Goal: Book appointment/travel/reservation

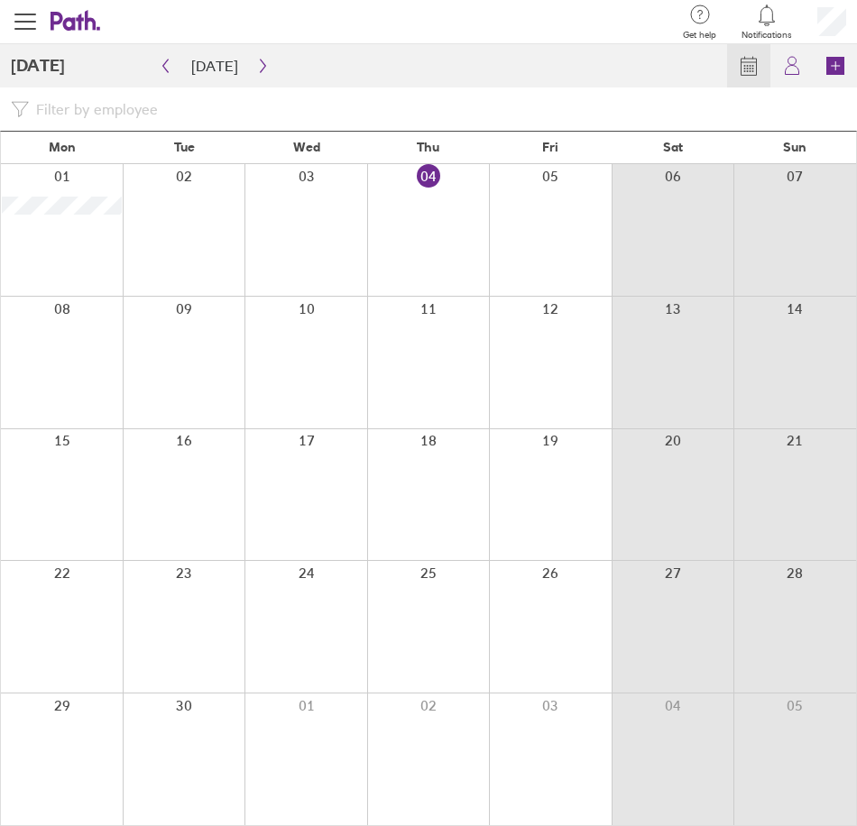
click at [186, 335] on div at bounding box center [184, 363] width 123 height 132
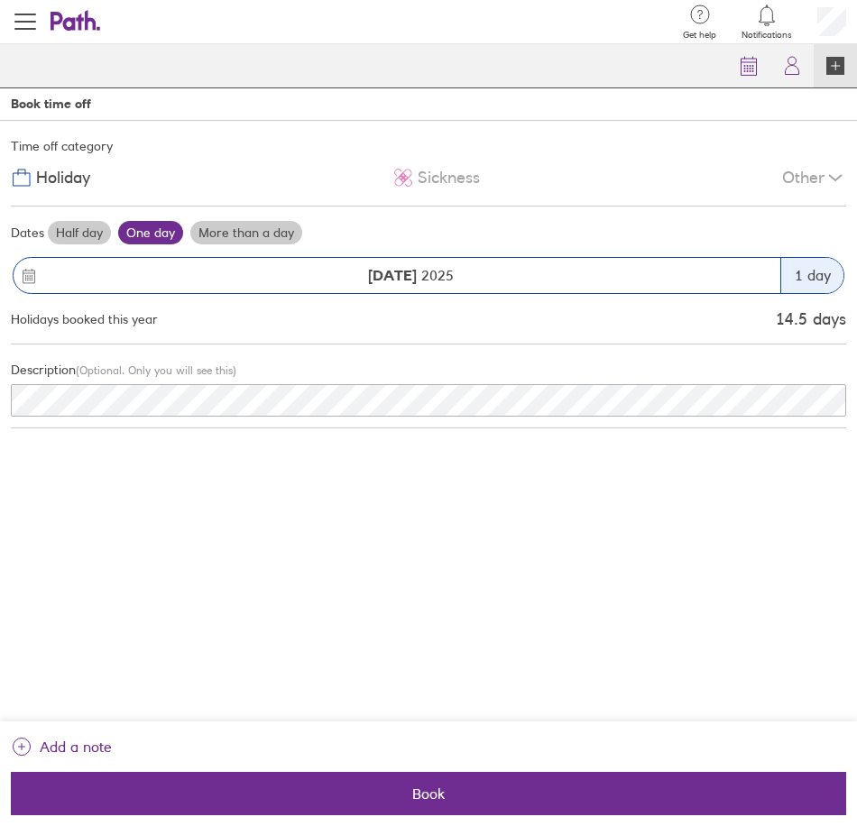
click at [244, 224] on label "More than a day" at bounding box center [246, 232] width 112 height 23
click at [0, 0] on input "More than a day" at bounding box center [0, 0] width 0 height 0
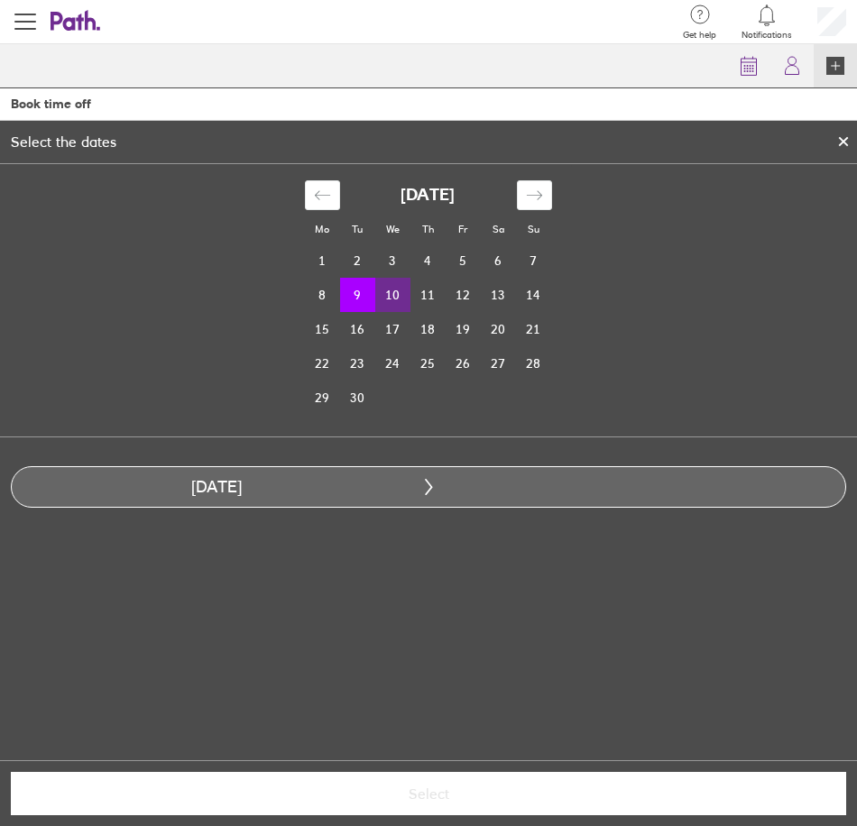
click at [399, 291] on td "10" at bounding box center [392, 295] width 35 height 34
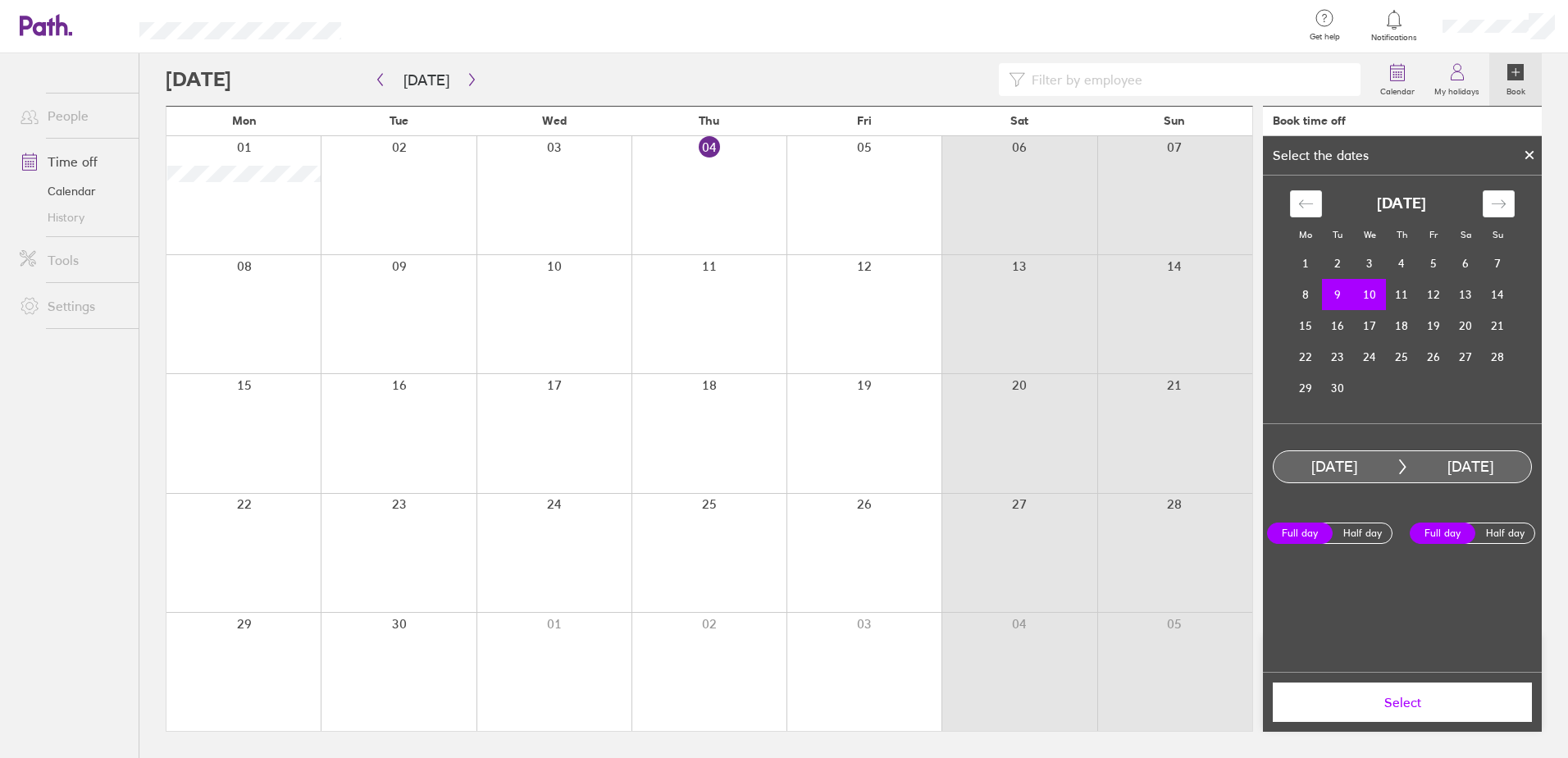
click at [779, 700] on span "Select" at bounding box center [1402, 702] width 236 height 15
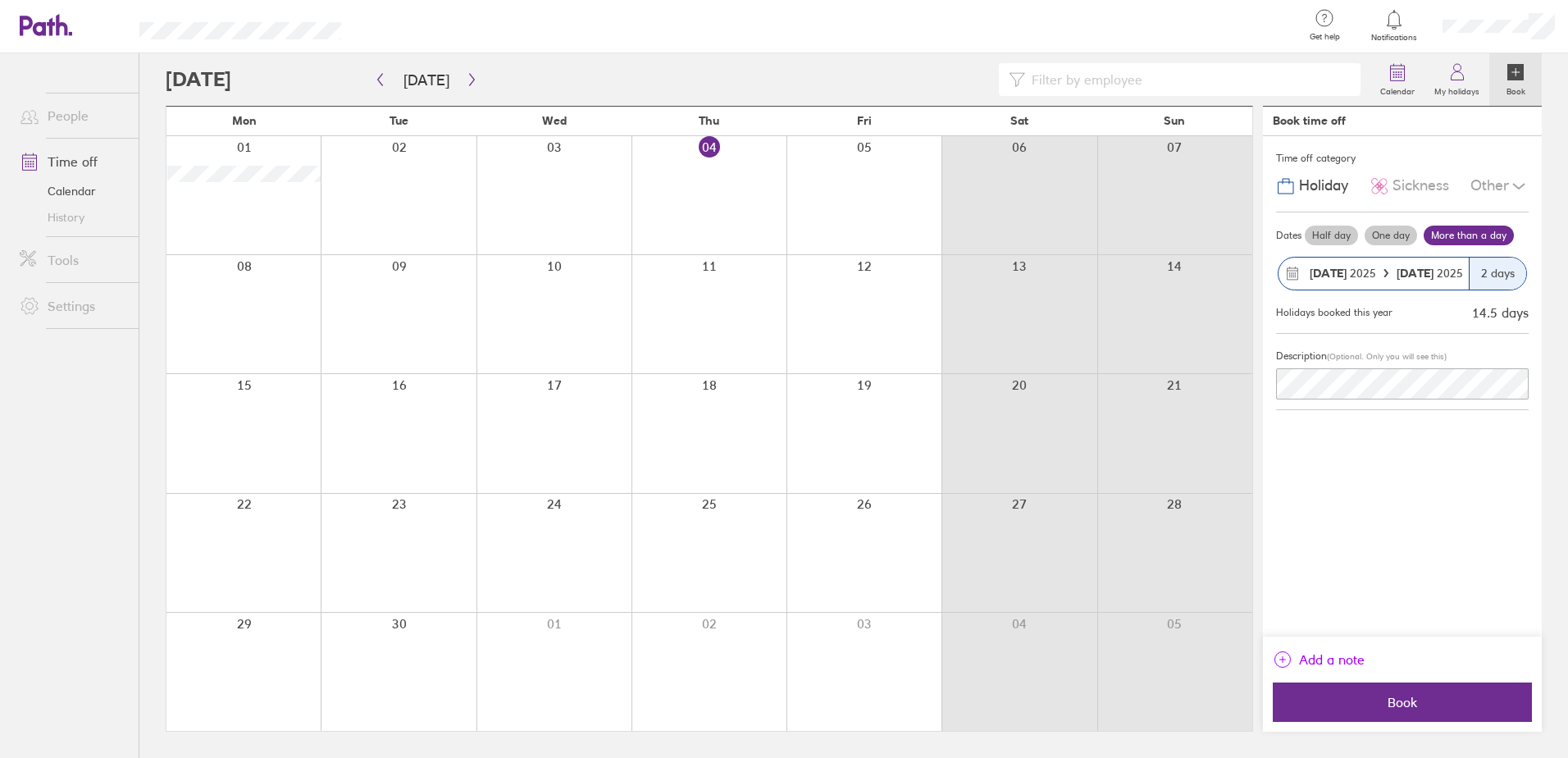
click at [779, 664] on span "Add a note" at bounding box center [1332, 660] width 65 height 26
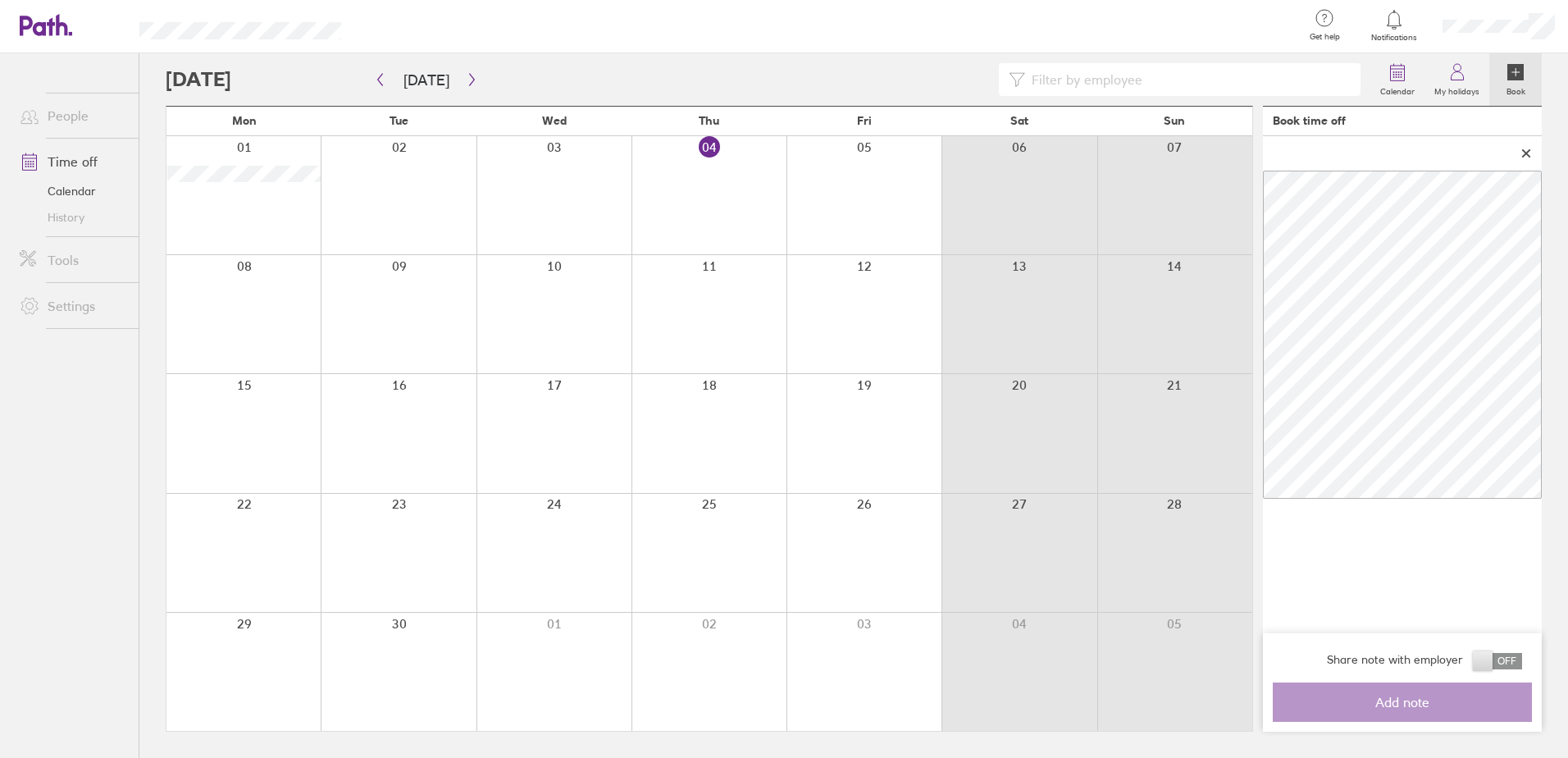
click at [779, 658] on span at bounding box center [1497, 662] width 49 height 16
click at [779, 665] on input "checkbox" at bounding box center [1523, 665] width 0 height 0
click at [779, 150] on icon at bounding box center [1526, 153] width 12 height 10
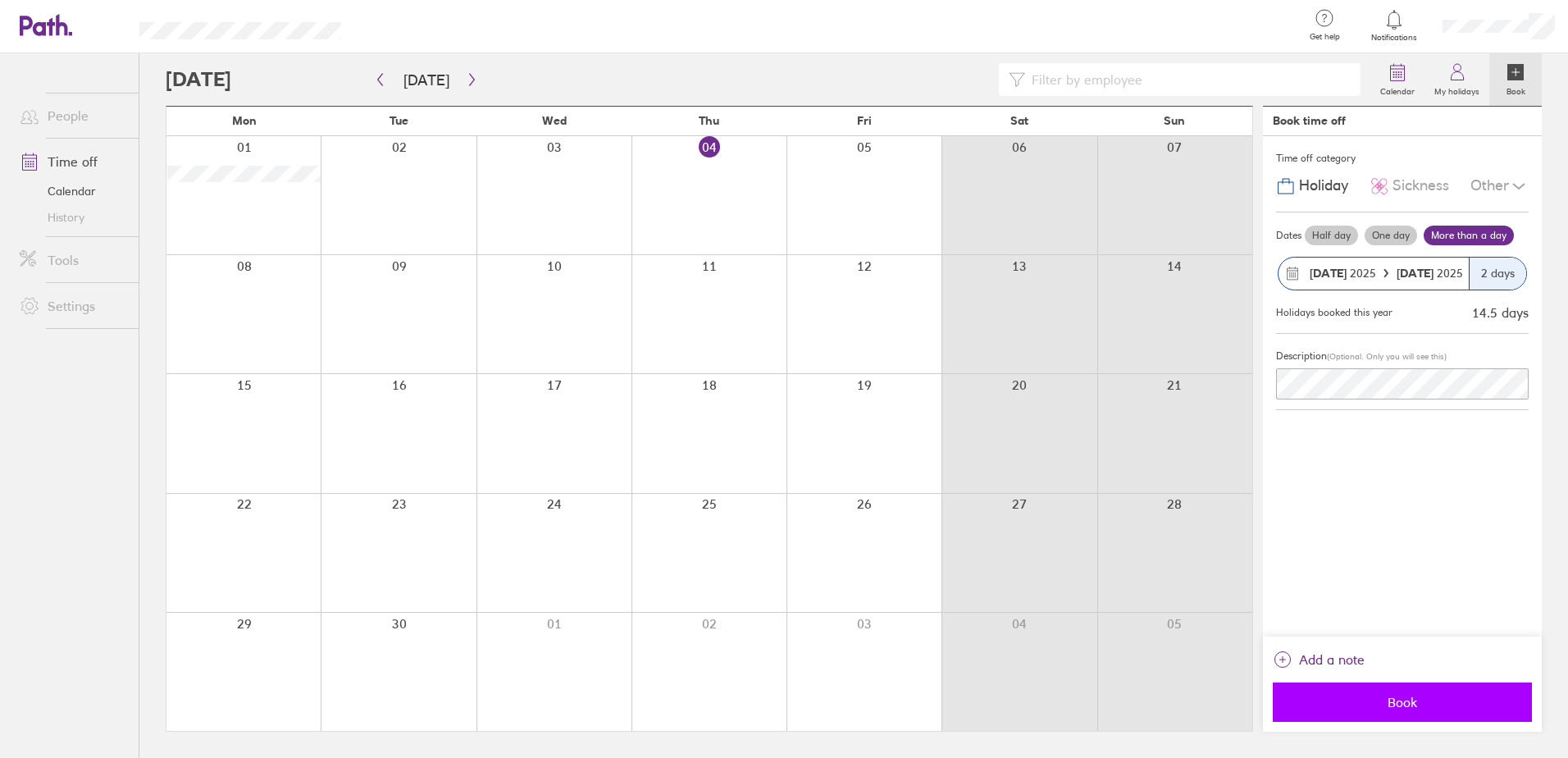
click at [779, 696] on span "Book" at bounding box center [1402, 702] width 236 height 15
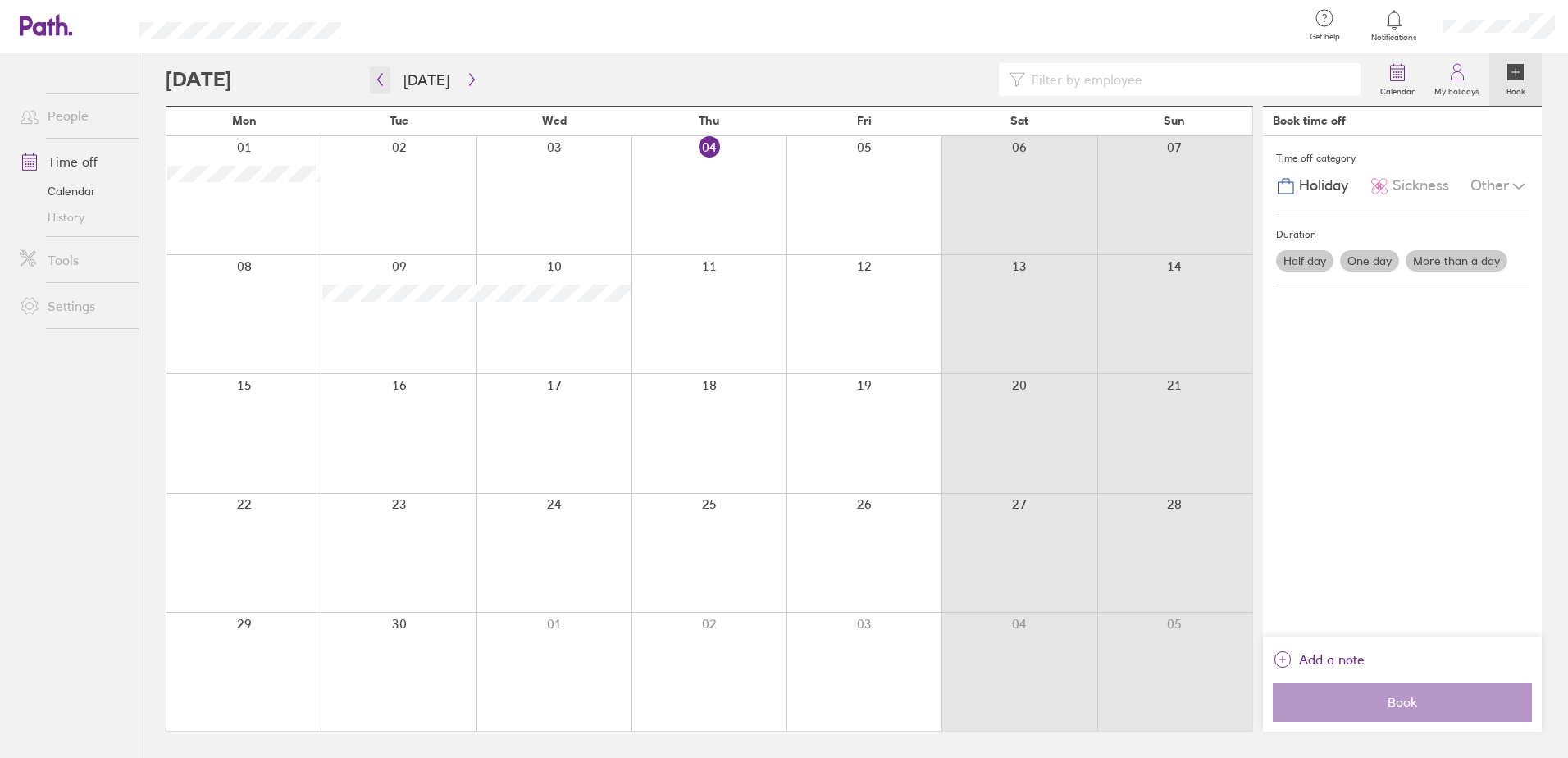
click at [384, 88] on button "button" at bounding box center [380, 80] width 21 height 27
click at [390, 86] on button "Today" at bounding box center [426, 80] width 72 height 27
click at [381, 79] on icon "button" at bounding box center [380, 79] width 13 height 13
click at [380, 79] on icon "button" at bounding box center [380, 79] width 13 height 13
click at [466, 79] on icon "button" at bounding box center [472, 79] width 13 height 13
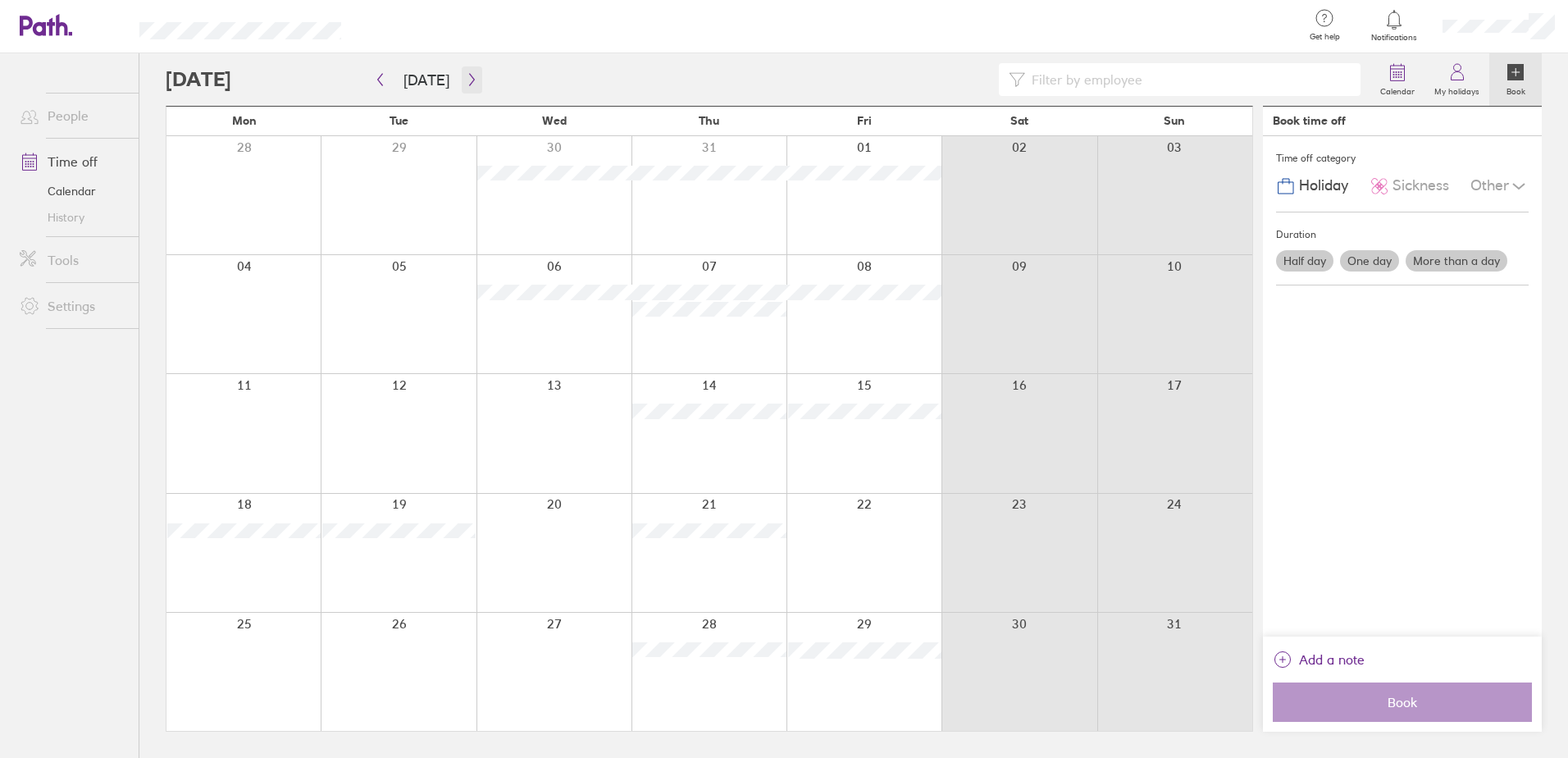
click at [466, 79] on icon "button" at bounding box center [472, 79] width 13 height 13
click at [779, 83] on label "My holidays" at bounding box center [1456, 89] width 65 height 15
